Goal: Information Seeking & Learning: Check status

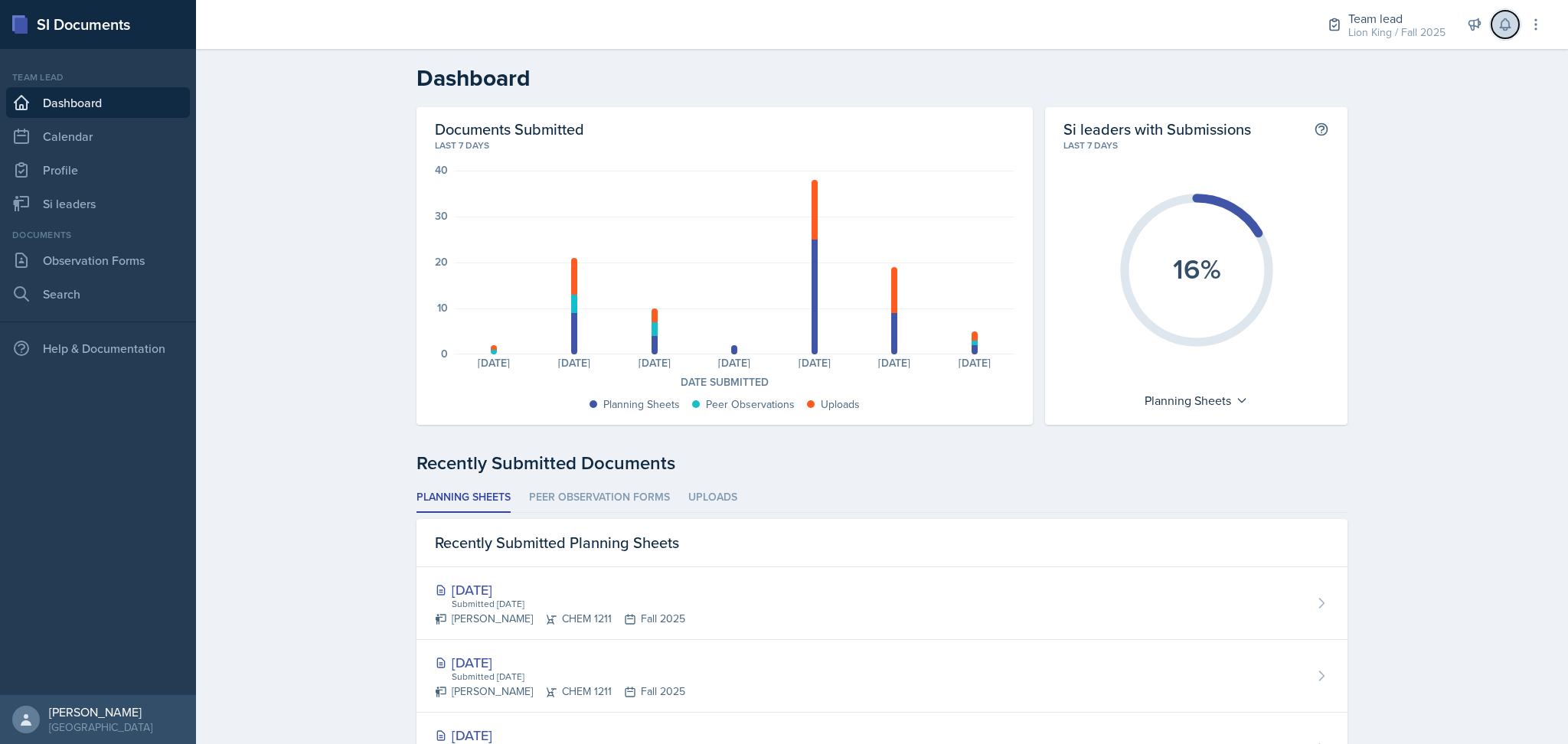
click at [1497, 26] on icon at bounding box center [1505, 24] width 15 height 15
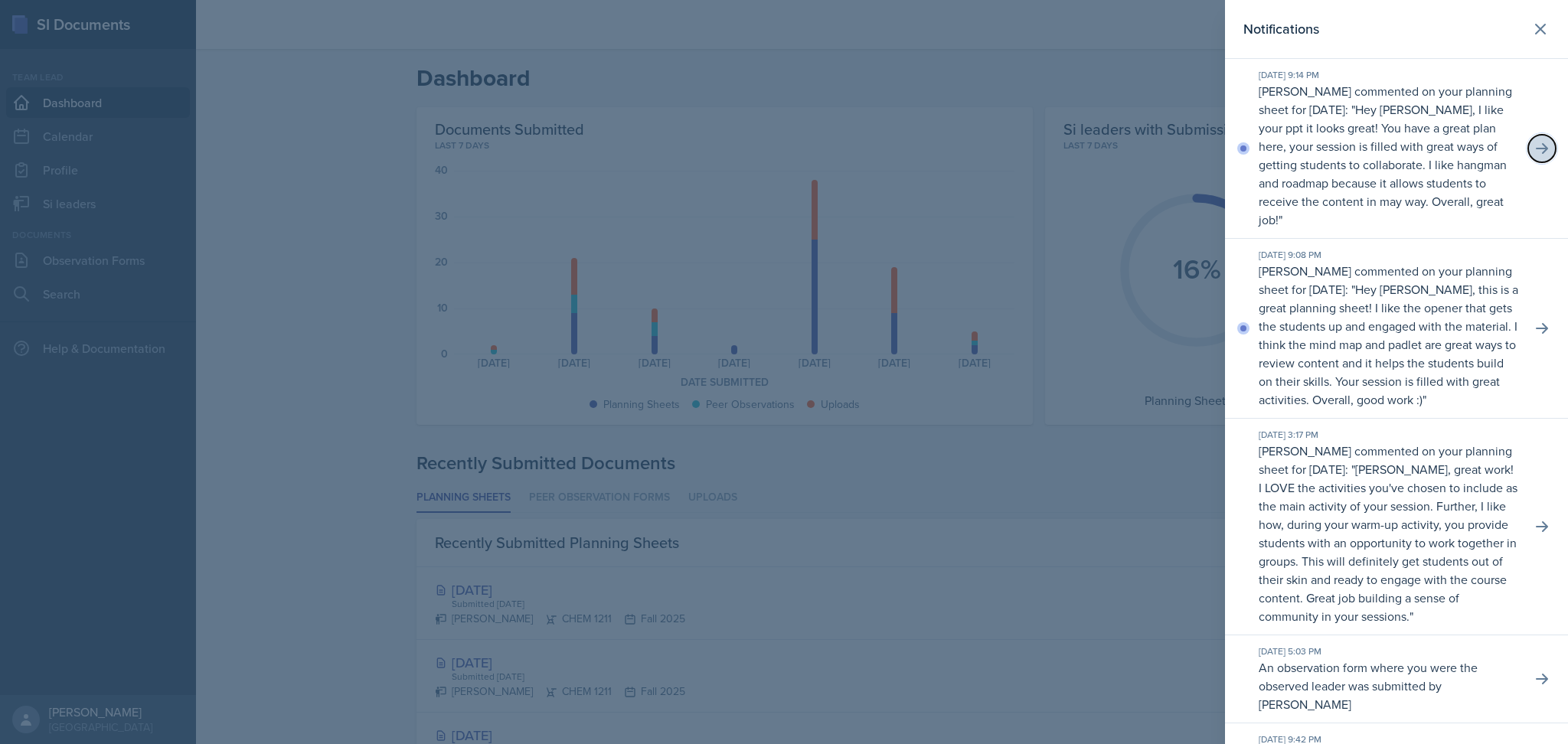
click at [1536, 150] on icon at bounding box center [1542, 148] width 12 height 10
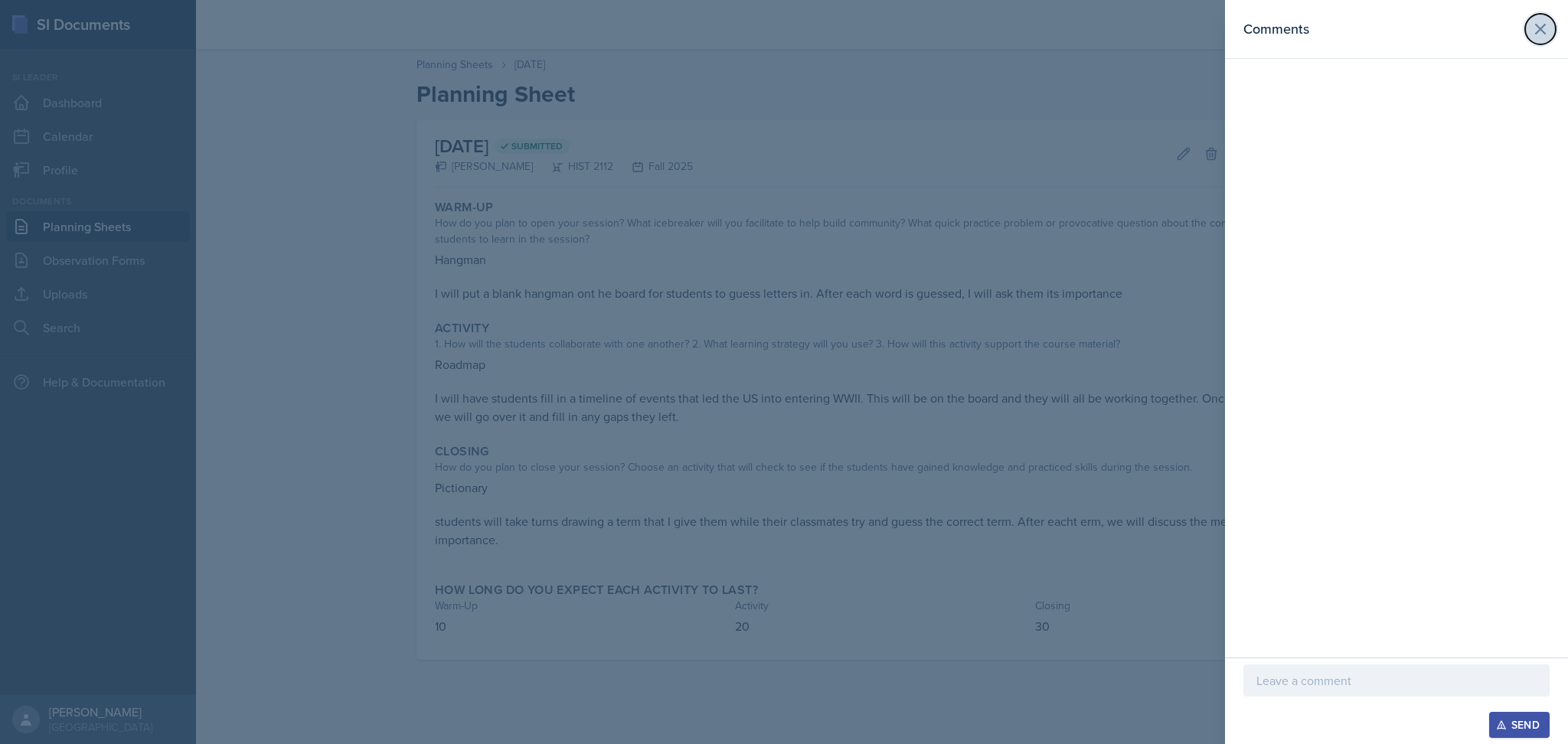
click at [1544, 26] on icon at bounding box center [1541, 29] width 9 height 9
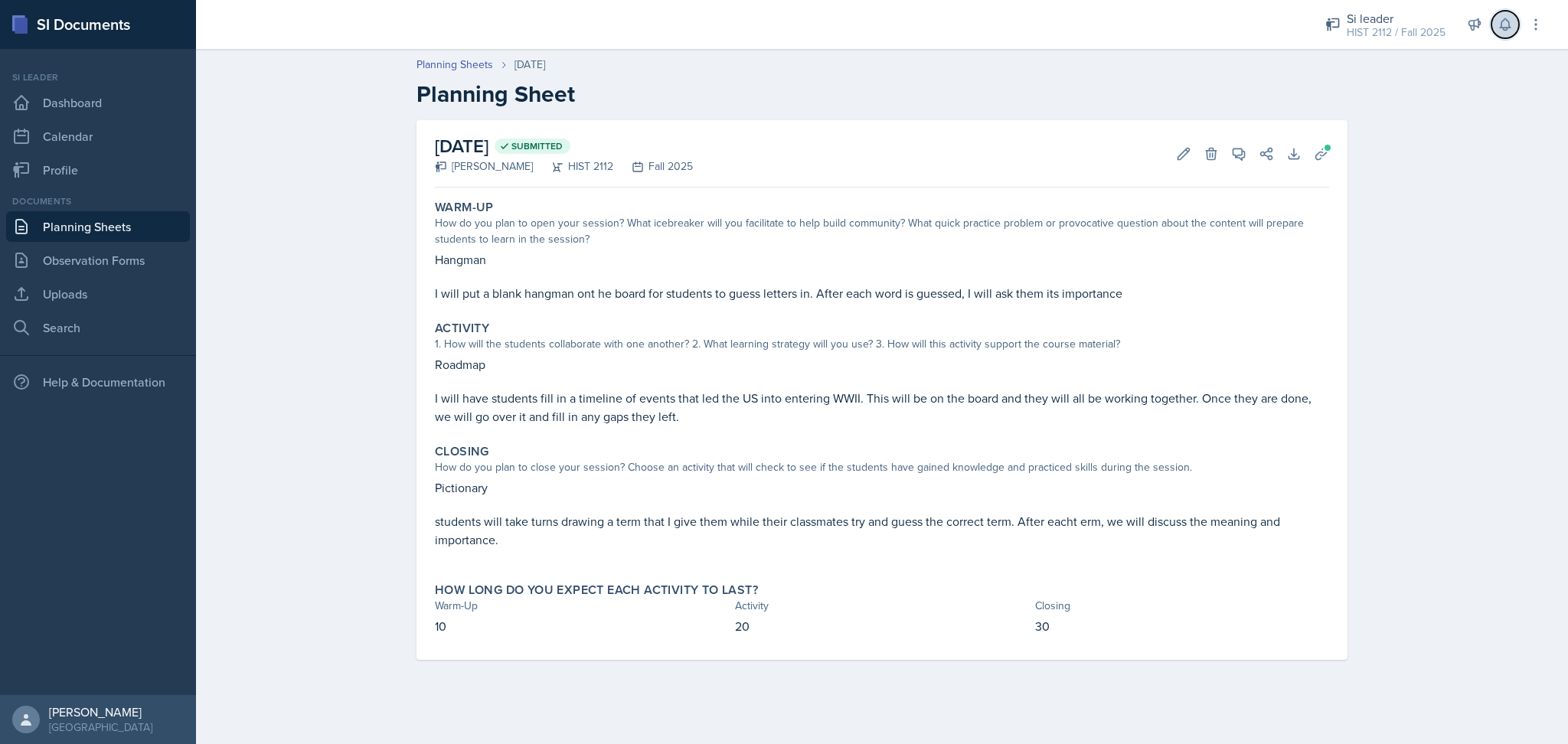
click at [1499, 26] on icon at bounding box center [1505, 24] width 15 height 15
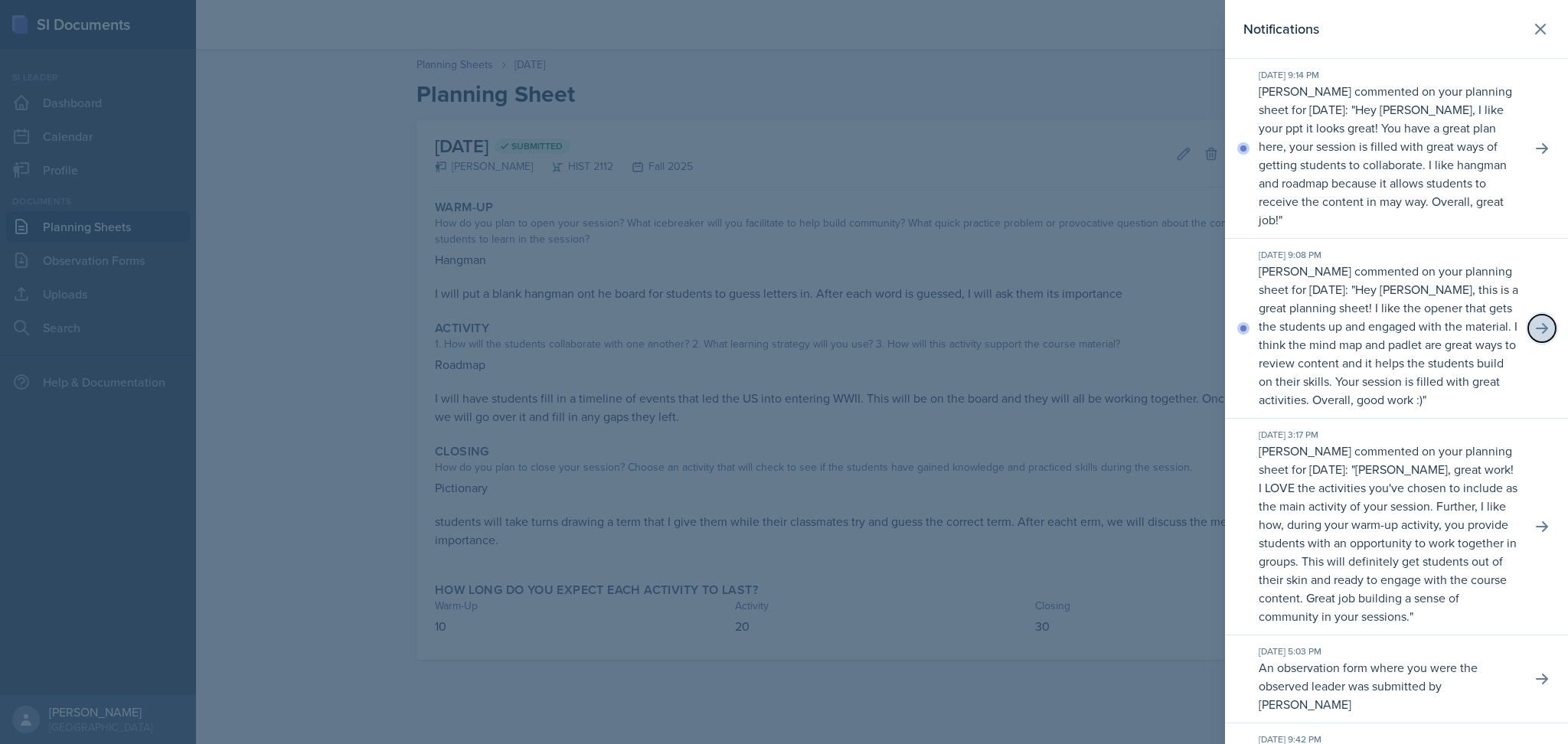
click at [1535, 334] on icon at bounding box center [1543, 328] width 15 height 15
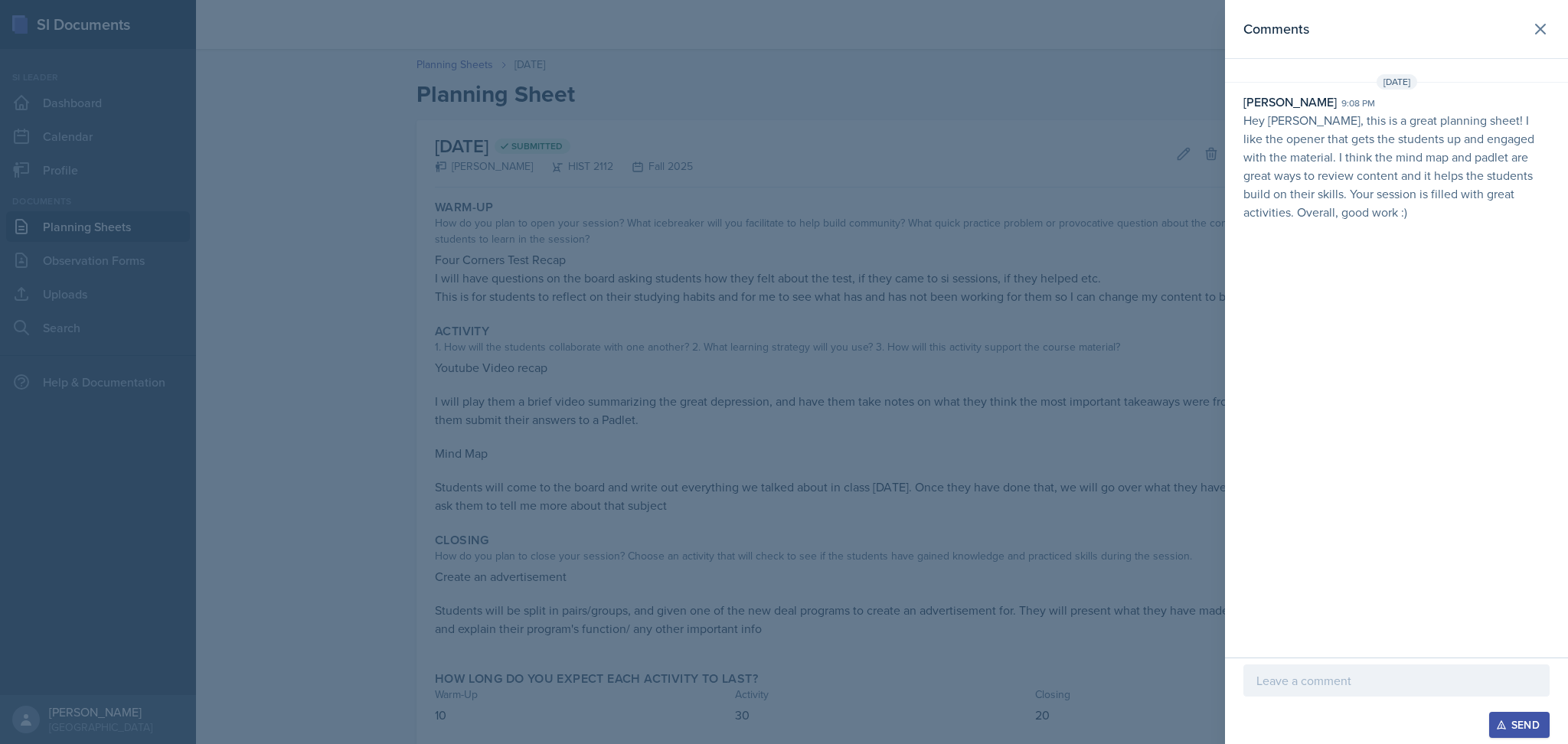
click at [1127, 321] on div at bounding box center [784, 372] width 1568 height 744
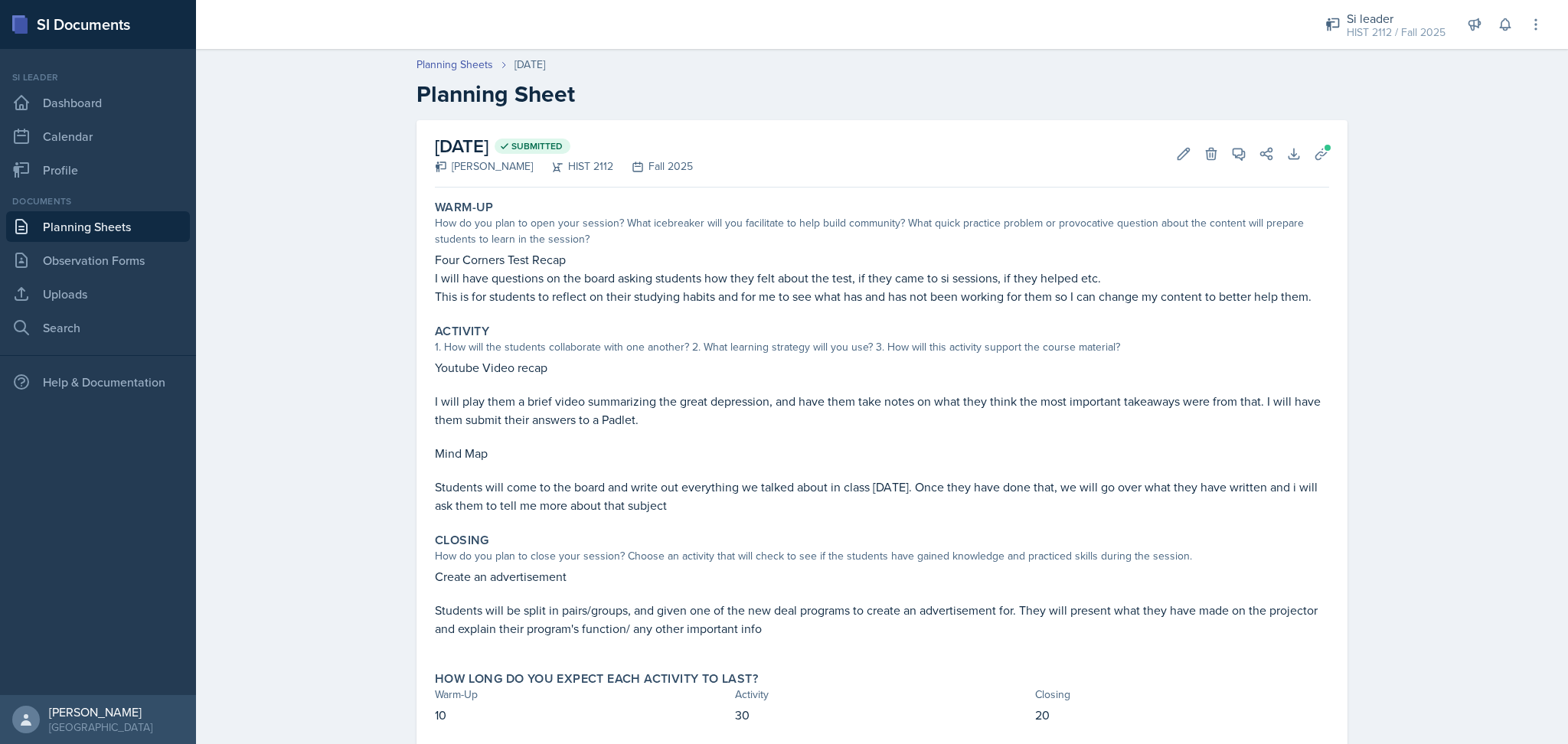
scroll to position [40, 0]
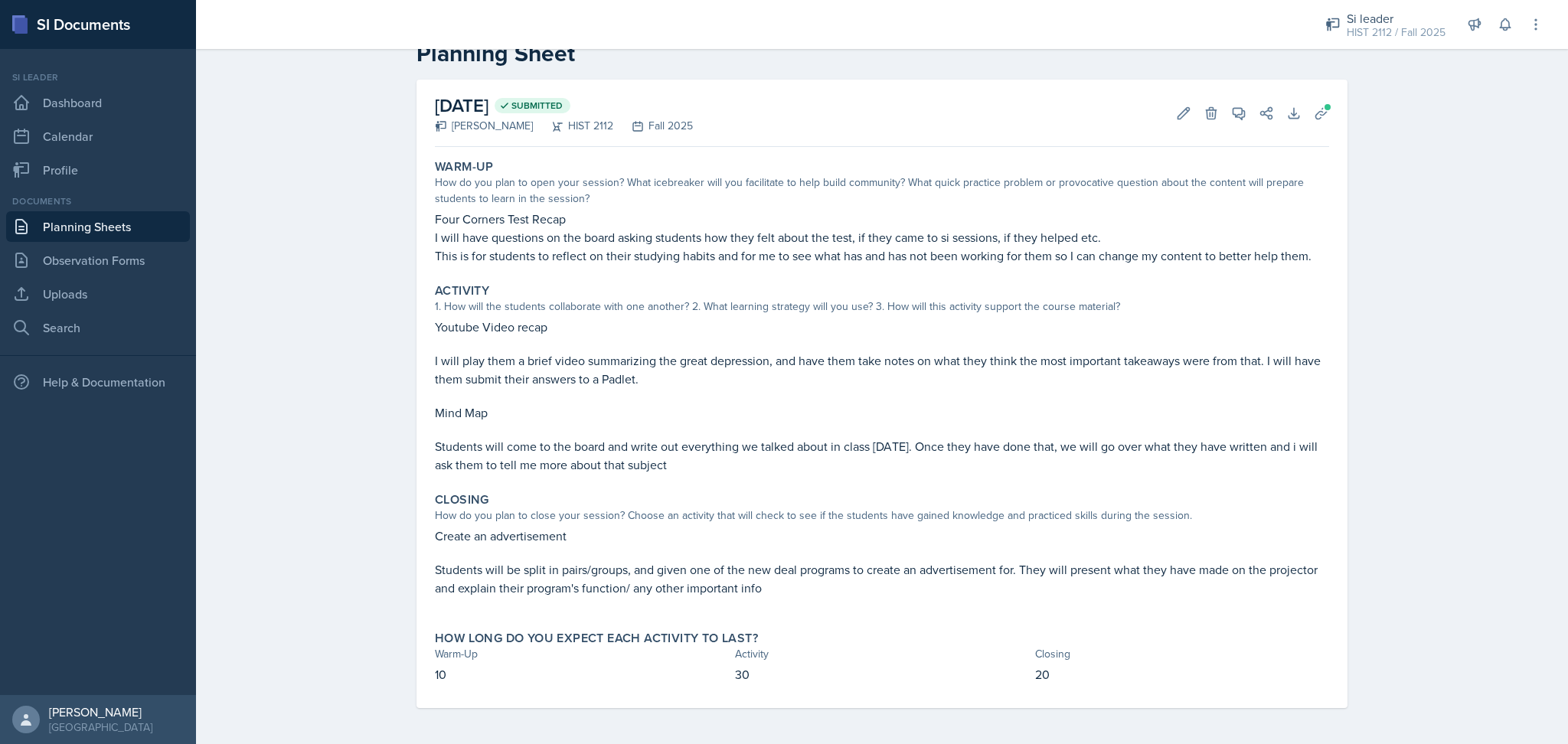
click at [1194, 504] on div "Closing" at bounding box center [882, 500] width 894 height 15
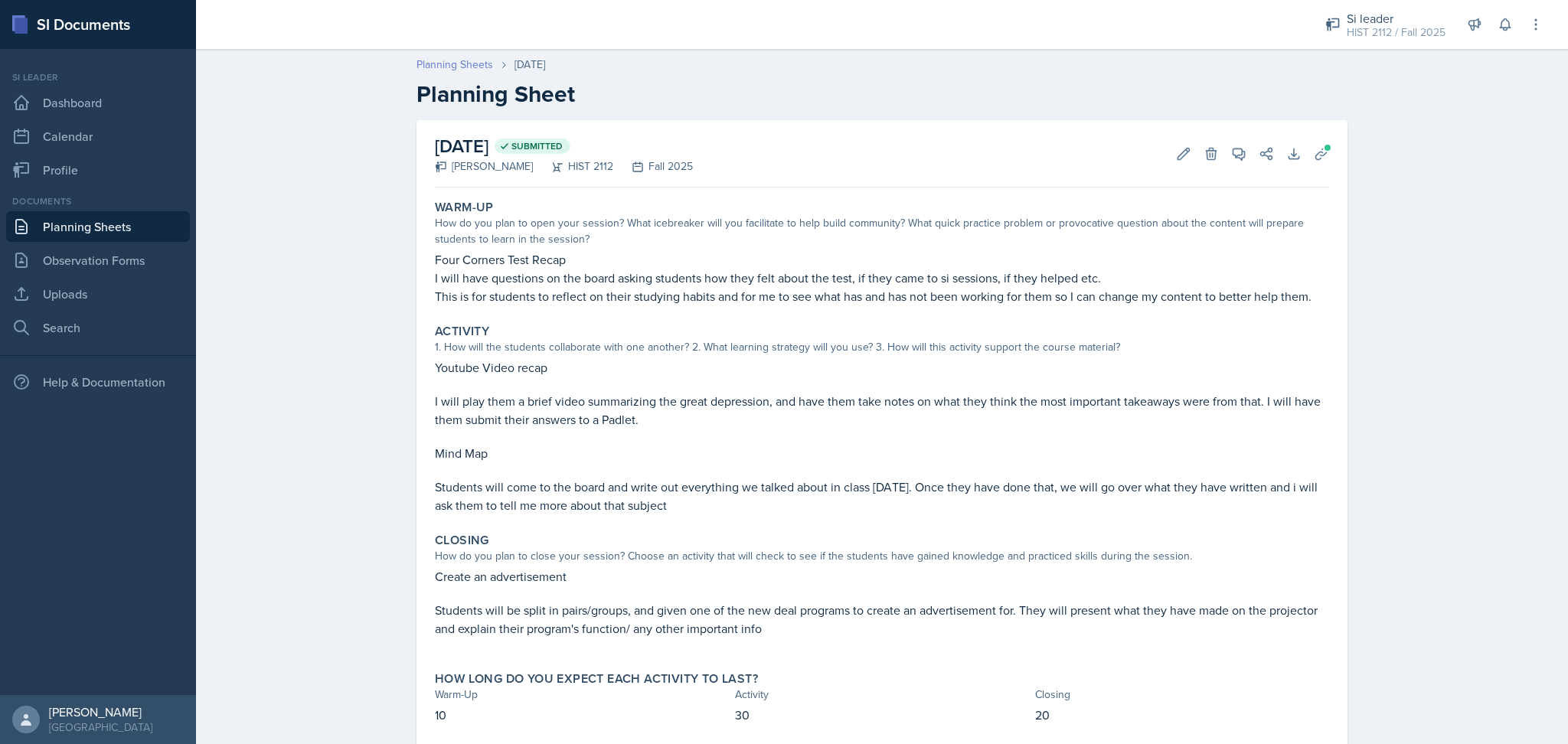
click at [450, 63] on link "Planning Sheets" at bounding box center [454, 64] width 76 height 16
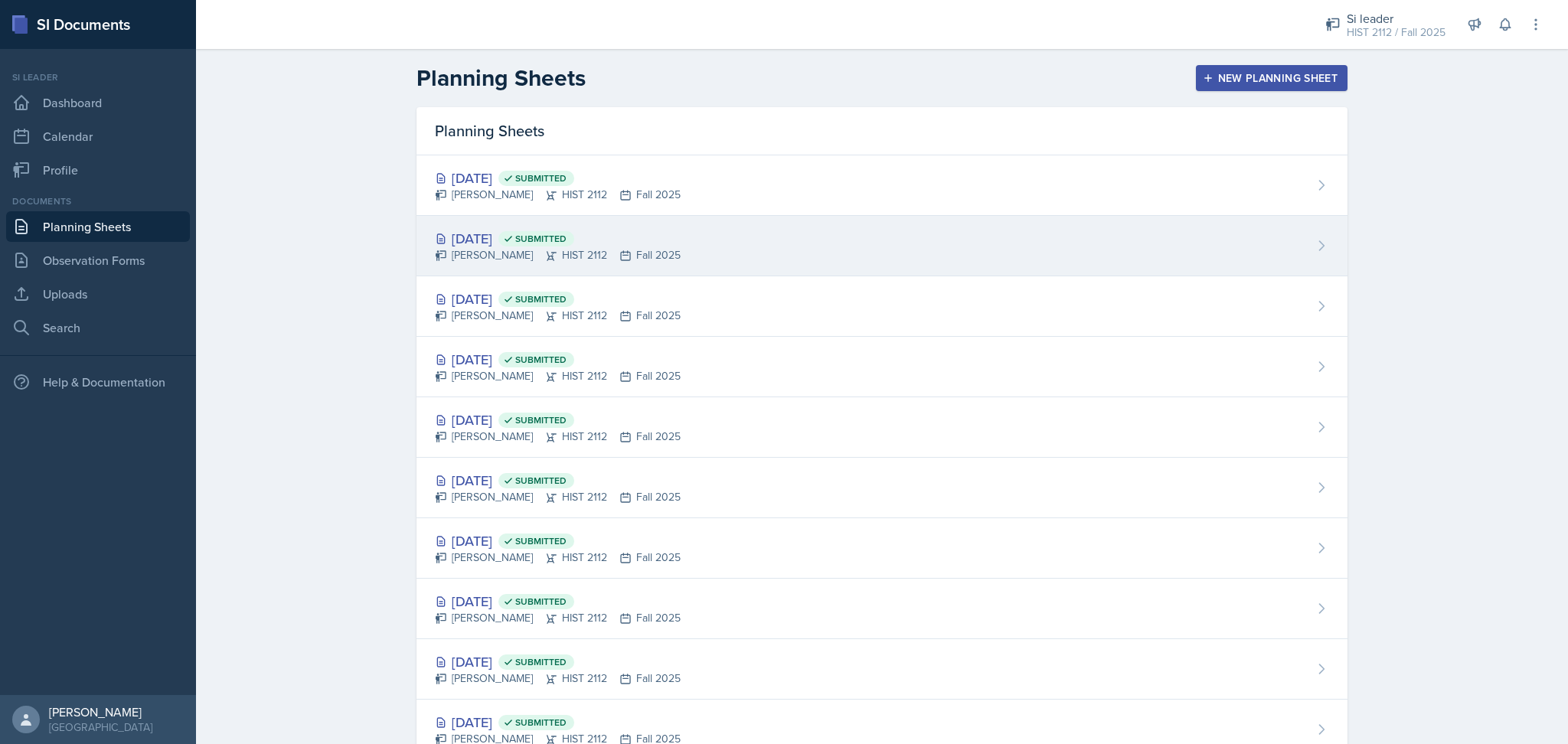
click at [764, 269] on div "[DATE] Submitted [PERSON_NAME] HIST 2112 Fall 2025" at bounding box center [882, 246] width 931 height 60
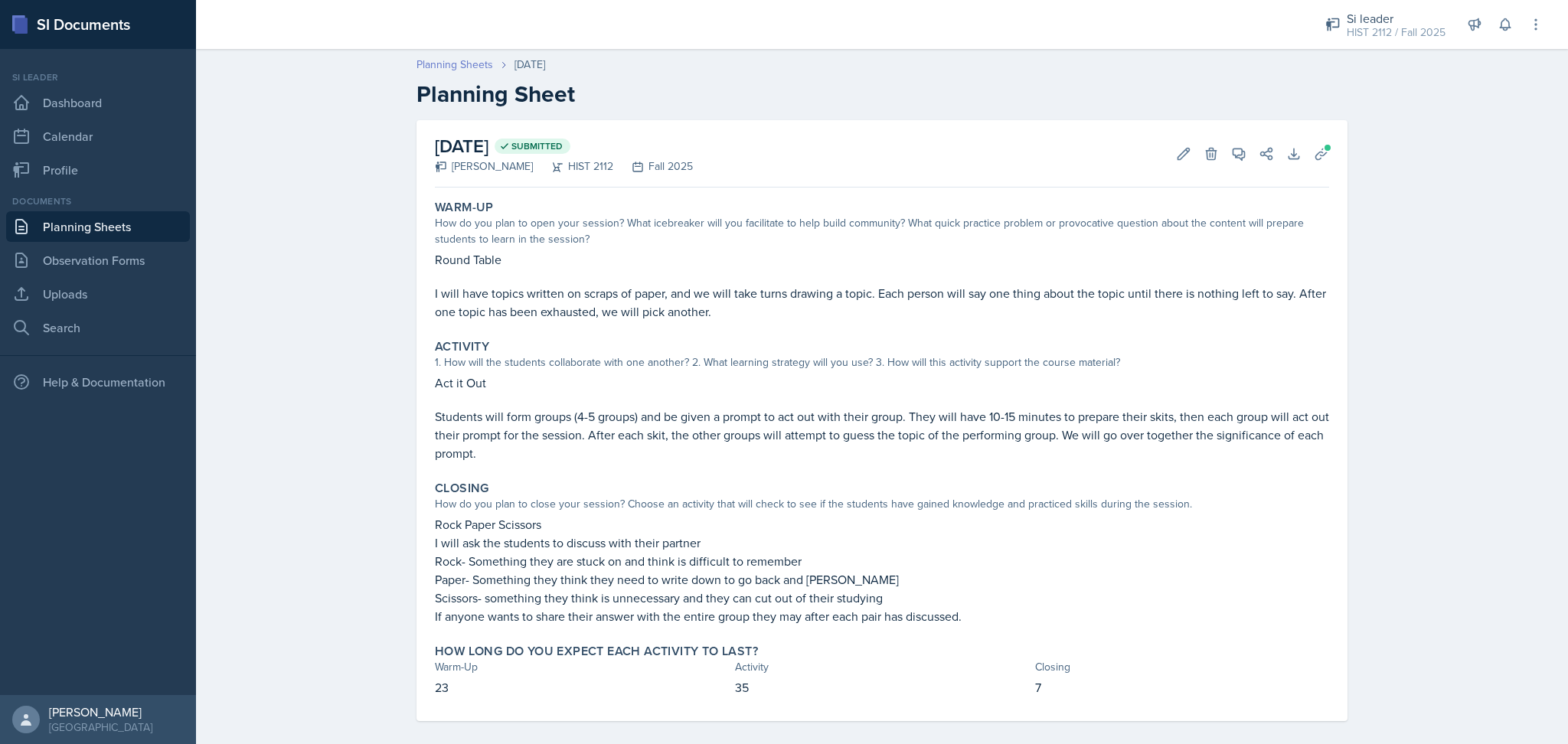
click at [436, 63] on link "Planning Sheets" at bounding box center [454, 64] width 76 height 16
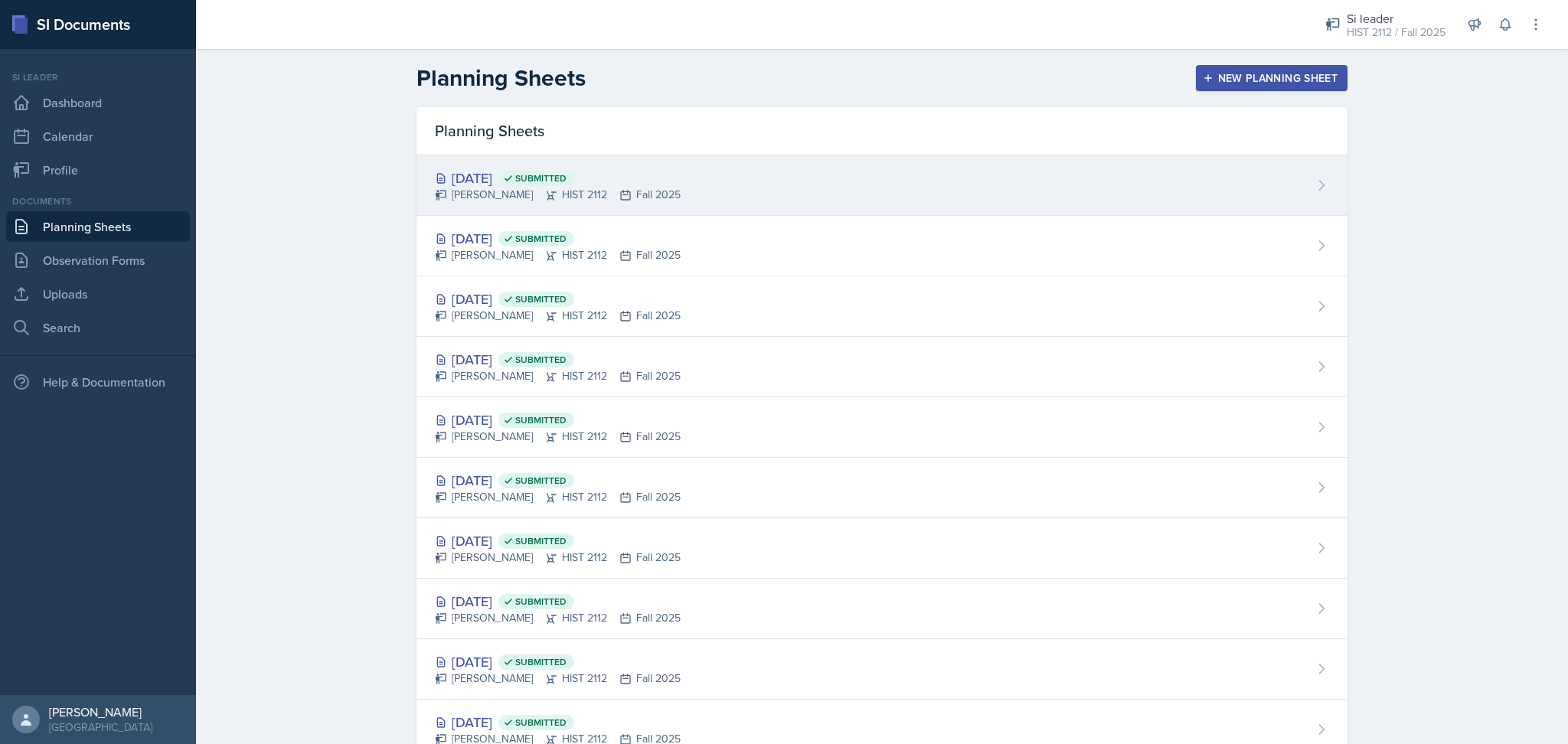
click at [680, 200] on div "[DATE] Submitted [PERSON_NAME] HIST 2112 Fall 2025" at bounding box center [882, 186] width 931 height 60
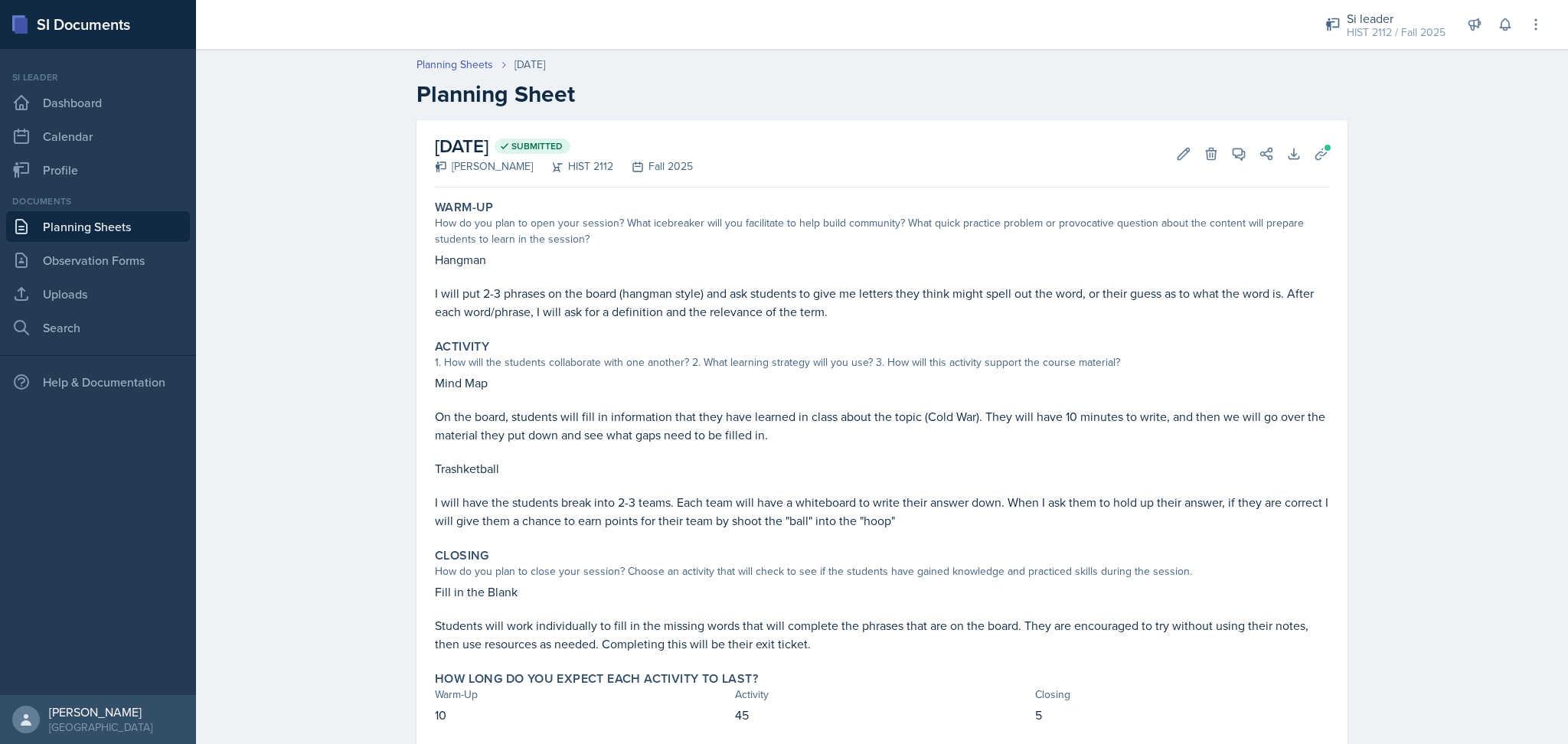
scroll to position [1, 0]
click at [444, 60] on link "Planning Sheets" at bounding box center [454, 63] width 76 height 16
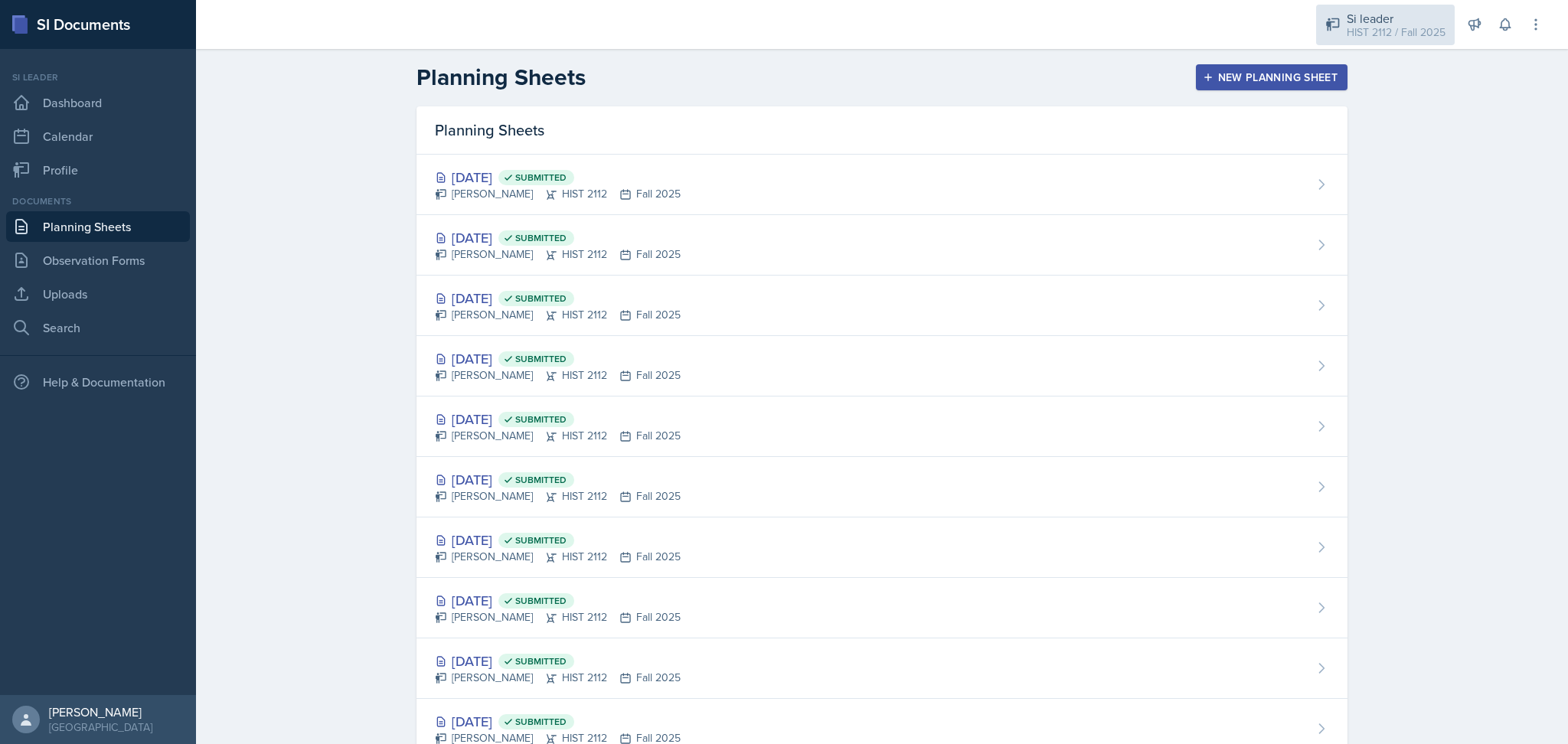
click at [1383, 26] on div "HIST 2112 / Fall 2025" at bounding box center [1396, 32] width 99 height 16
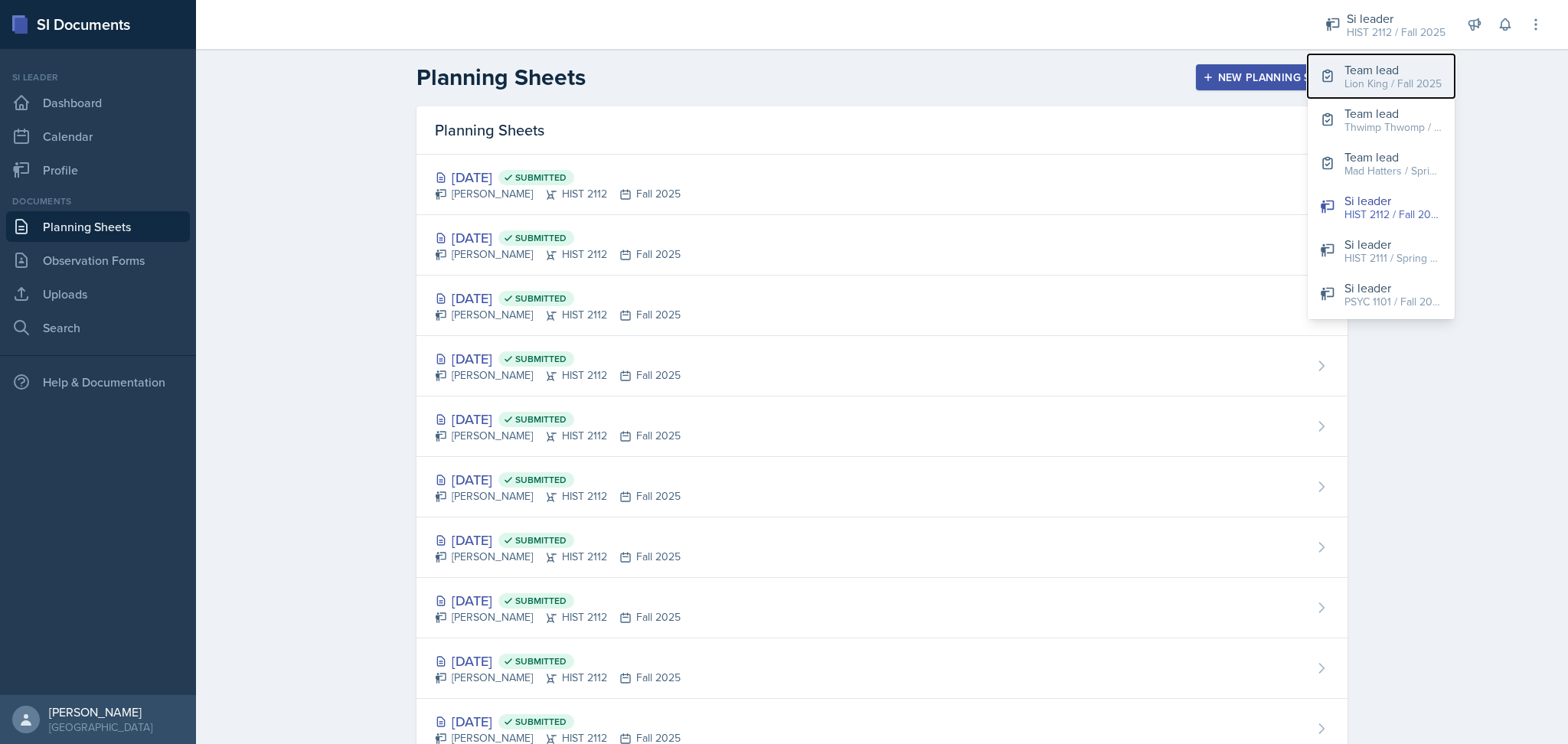
click at [1383, 69] on div "Team lead" at bounding box center [1393, 70] width 97 height 19
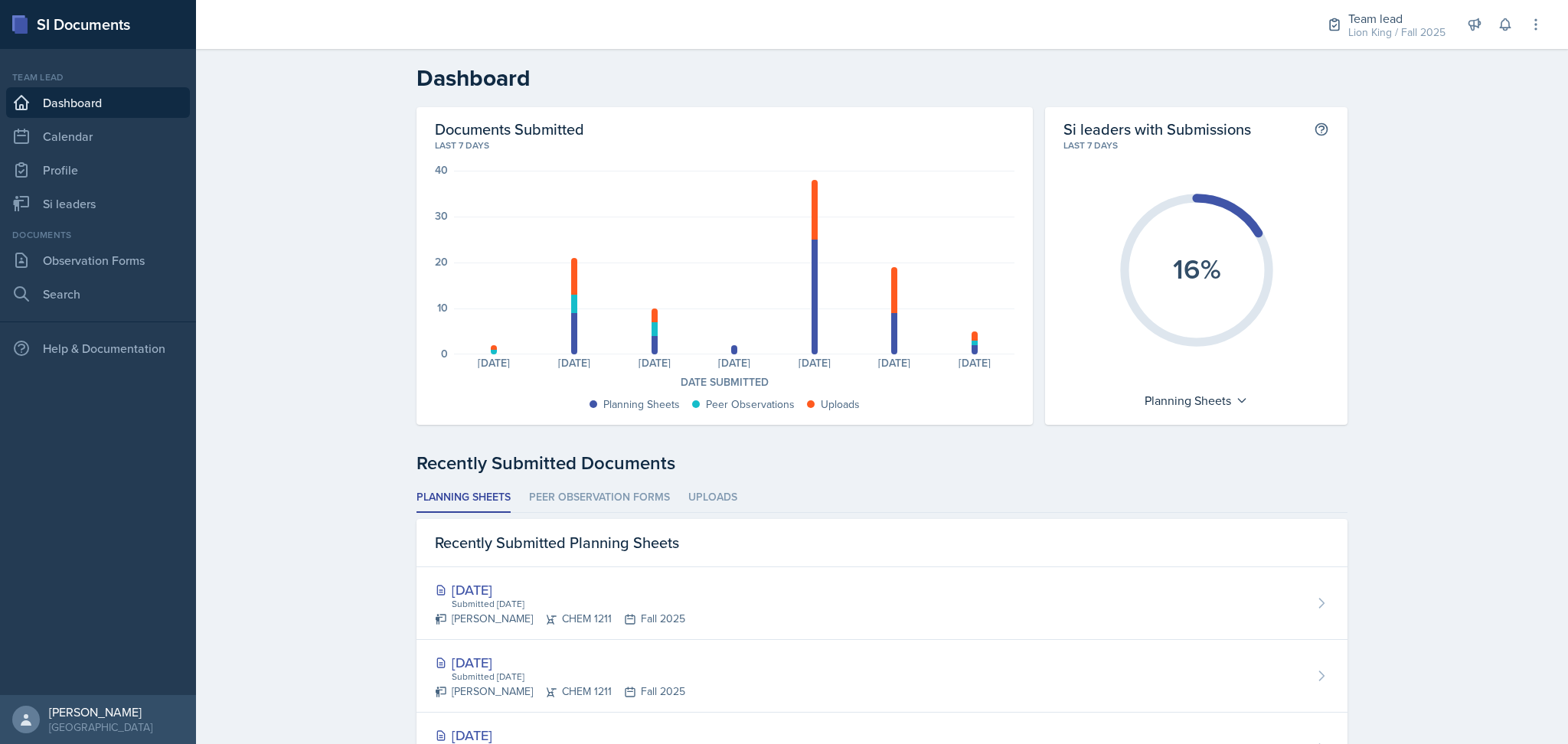
scroll to position [218, 0]
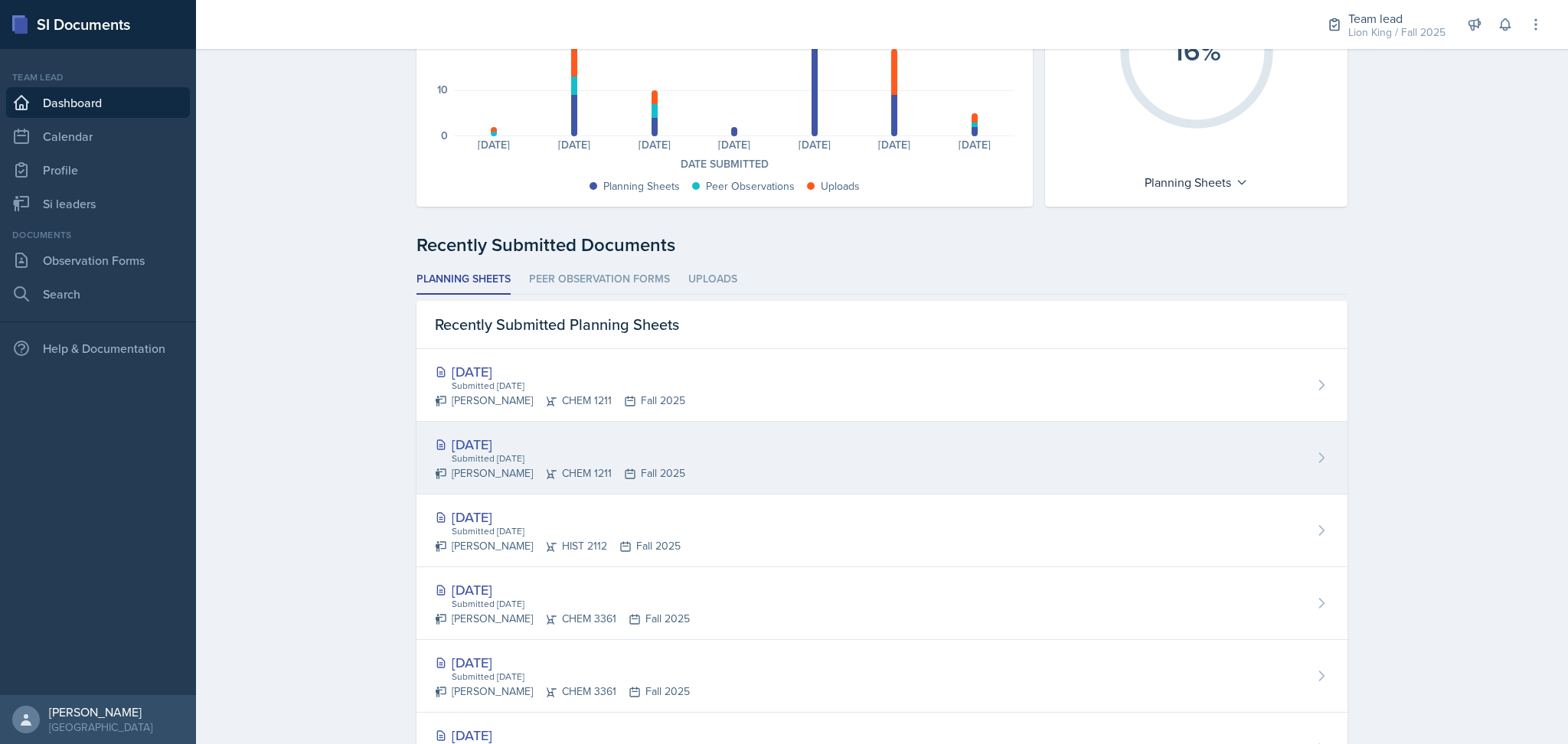
click at [897, 452] on div "[DATE] Submitted [DATE] [PERSON_NAME] CHEM 1211 Fall 2025" at bounding box center [882, 458] width 931 height 73
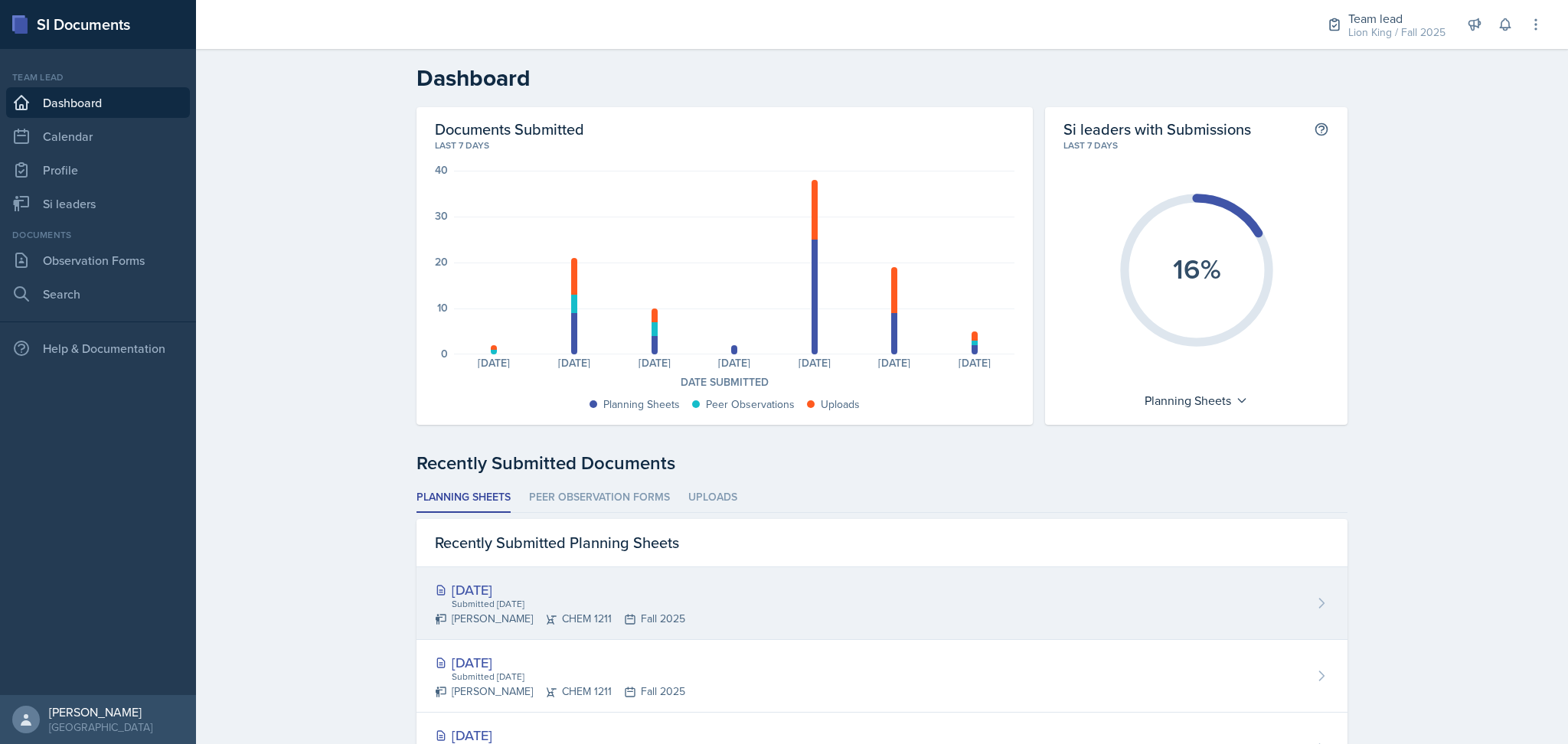
click at [873, 575] on div "[DATE] Submitted [DATE] [PERSON_NAME] CHEM 1211 Fall 2025" at bounding box center [882, 603] width 931 height 73
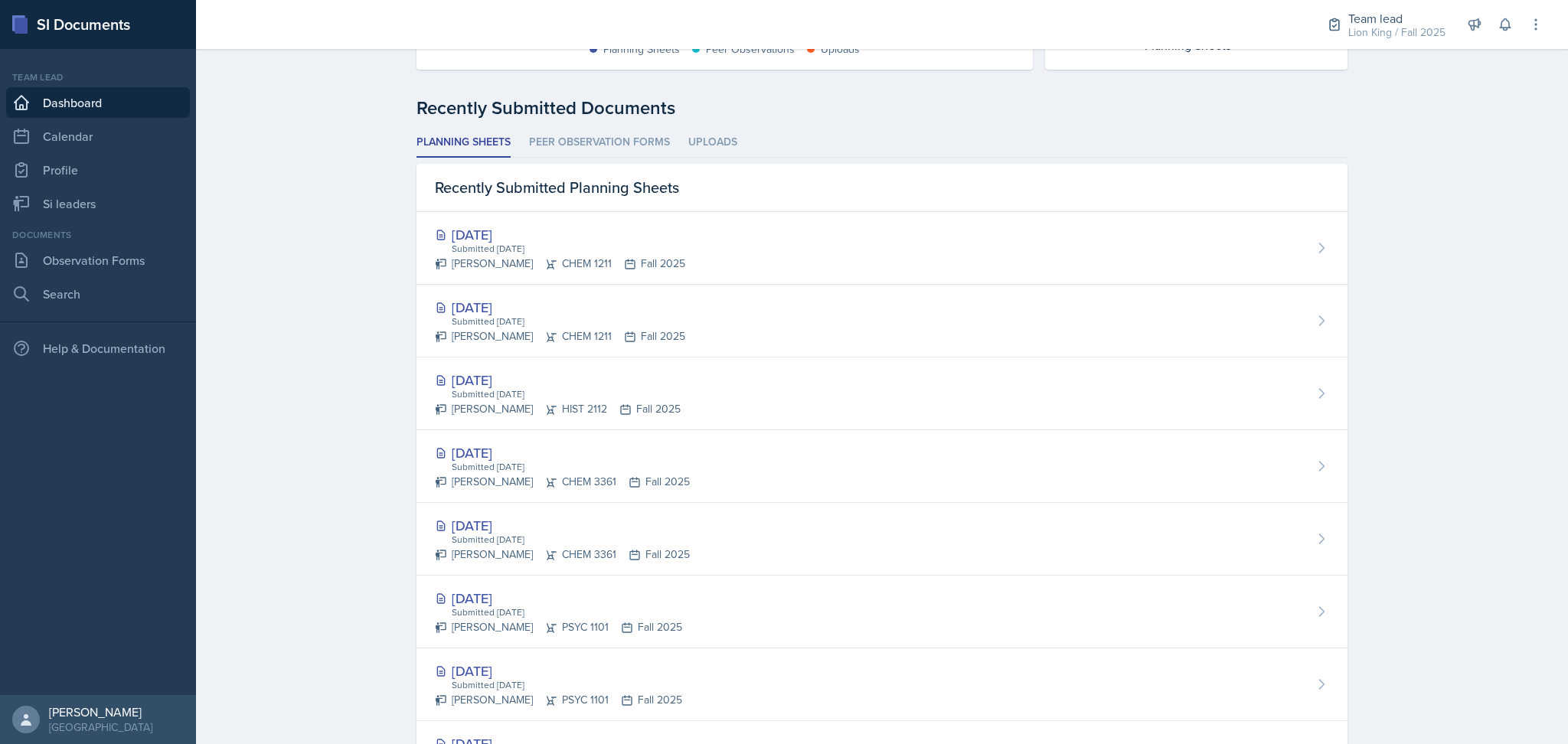
scroll to position [355, 0]
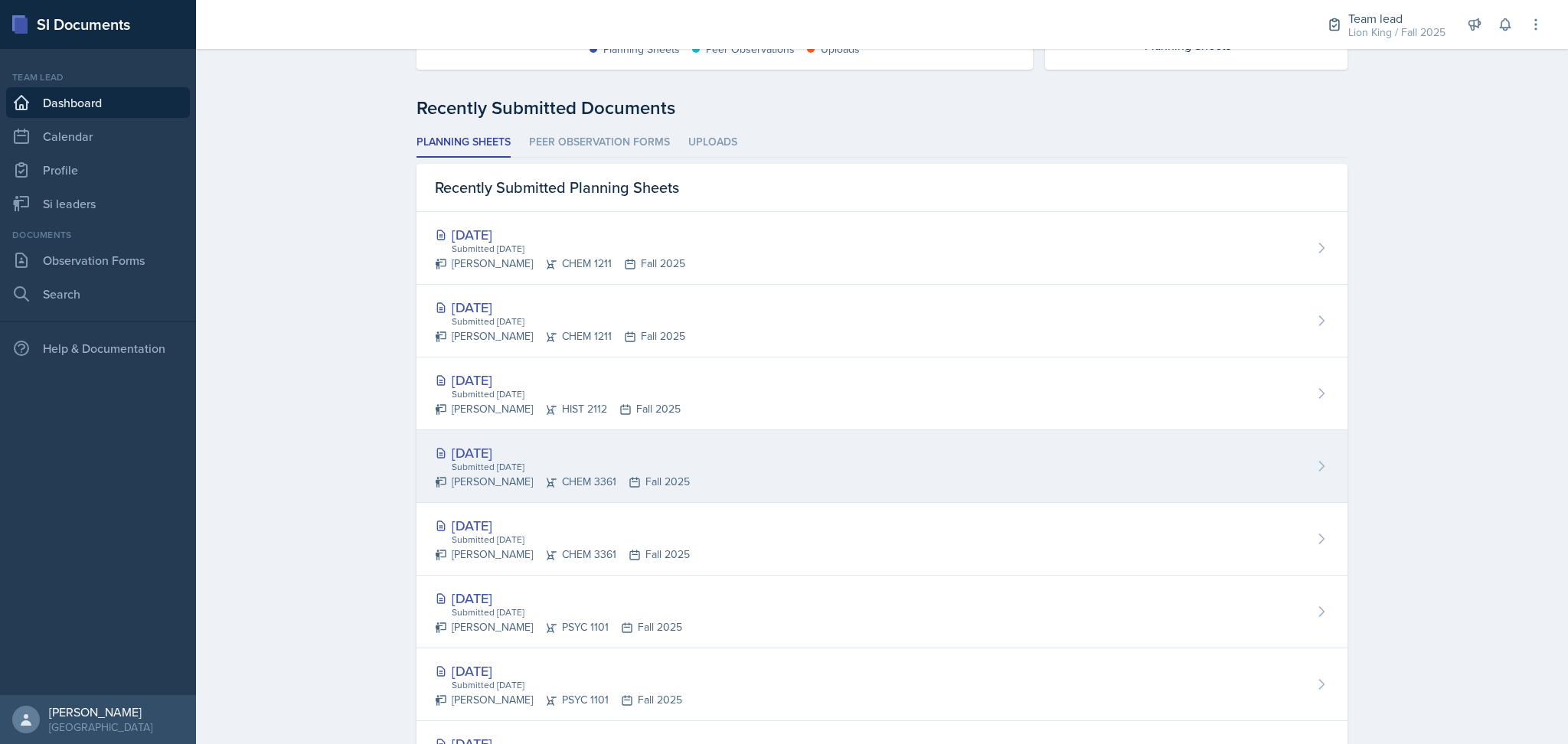
click at [789, 480] on div "[DATE] Submitted [DATE] [PERSON_NAME] CHEM 3361 Fall 2025" at bounding box center [882, 466] width 931 height 73
